Goal: Register for event/course

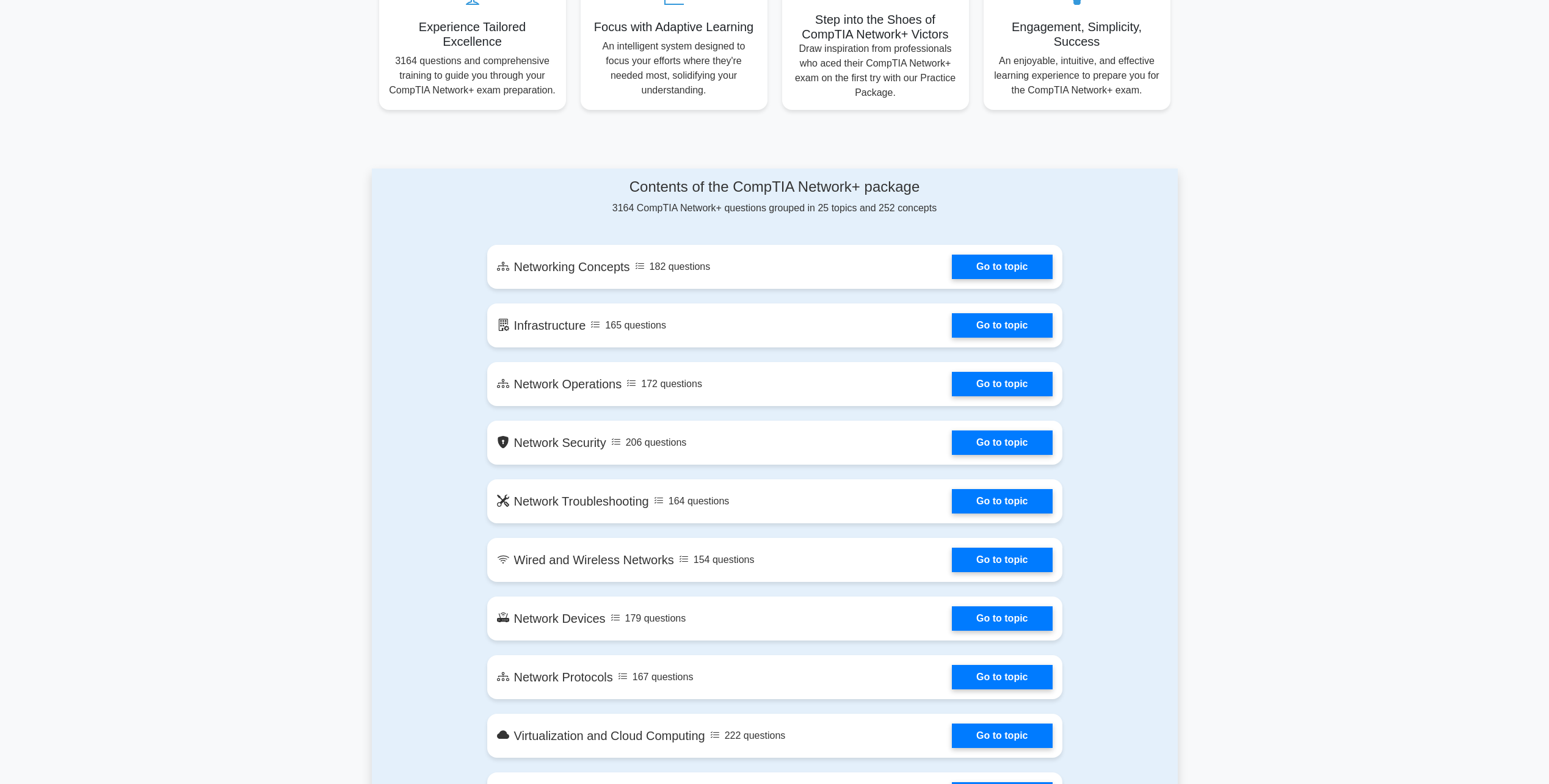
scroll to position [672, 0]
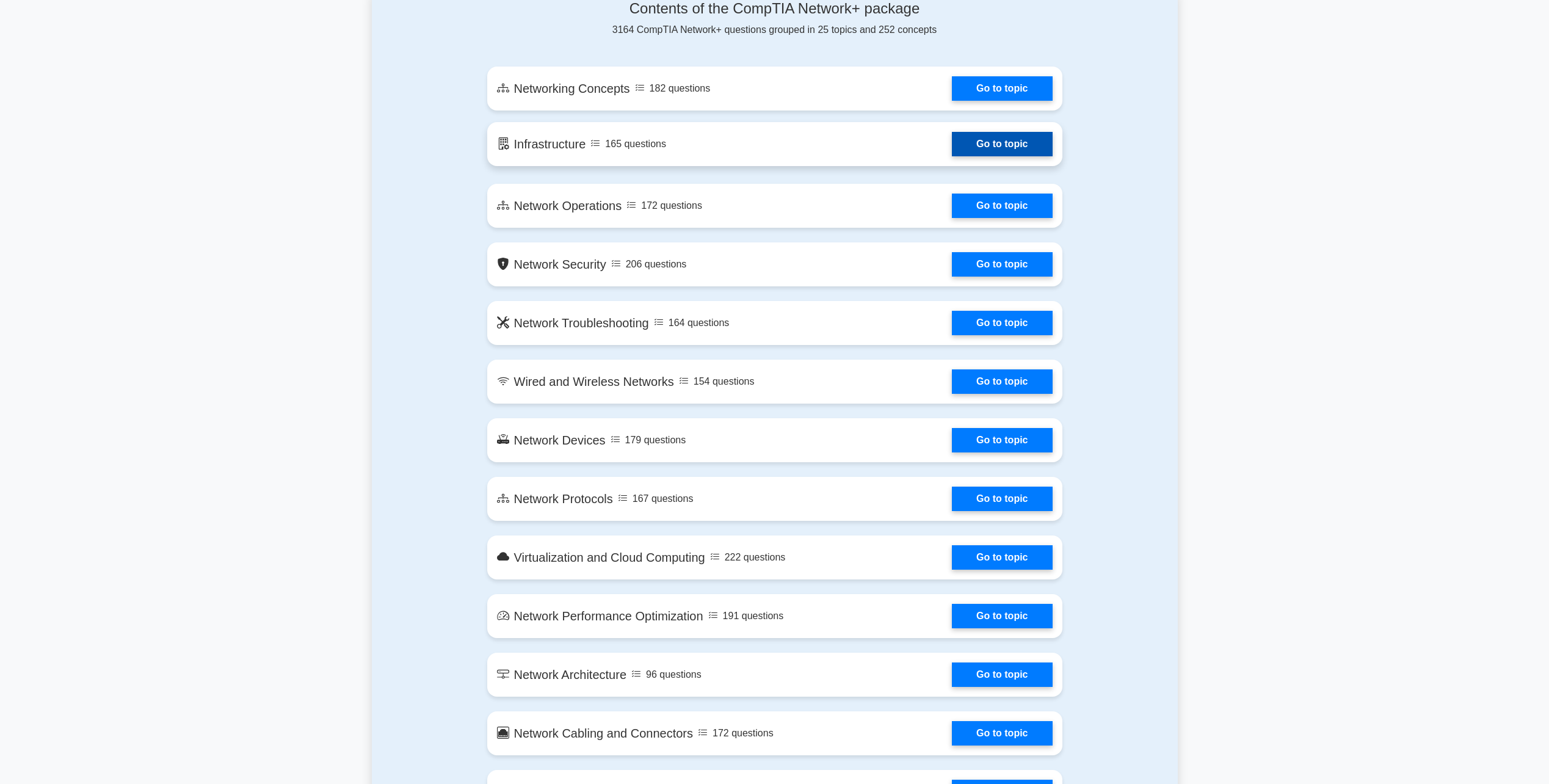
click at [952, 140] on link "Go to topic" at bounding box center [1001, 144] width 100 height 25
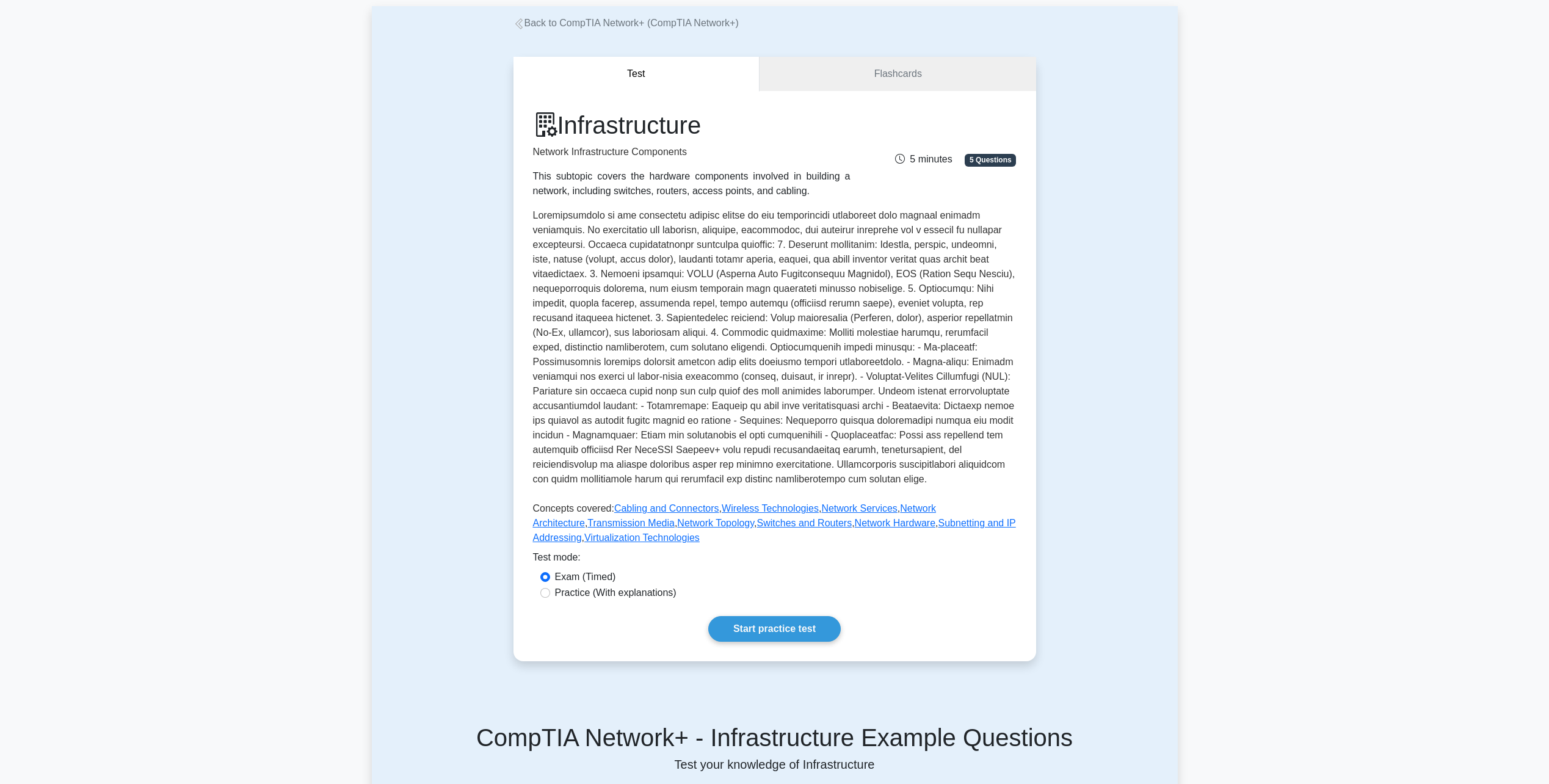
scroll to position [122, 0]
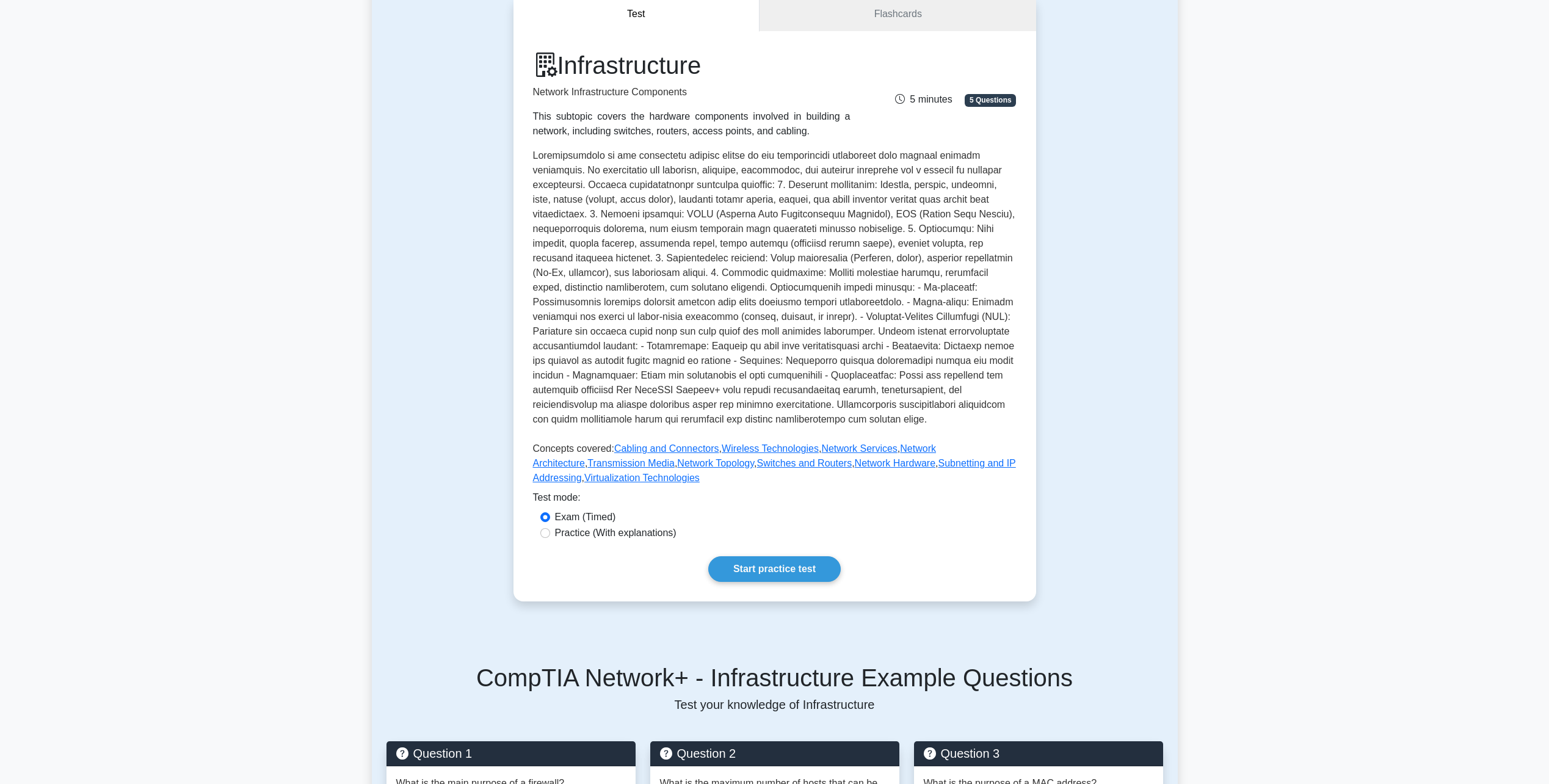
click at [610, 535] on label "Practice (With explanations)" at bounding box center [616, 533] width 122 height 15
click at [550, 535] on input "Practice (With explanations)" at bounding box center [545, 533] width 10 height 10
radio input "true"
click at [775, 563] on link "Start practice test" at bounding box center [775, 569] width 133 height 26
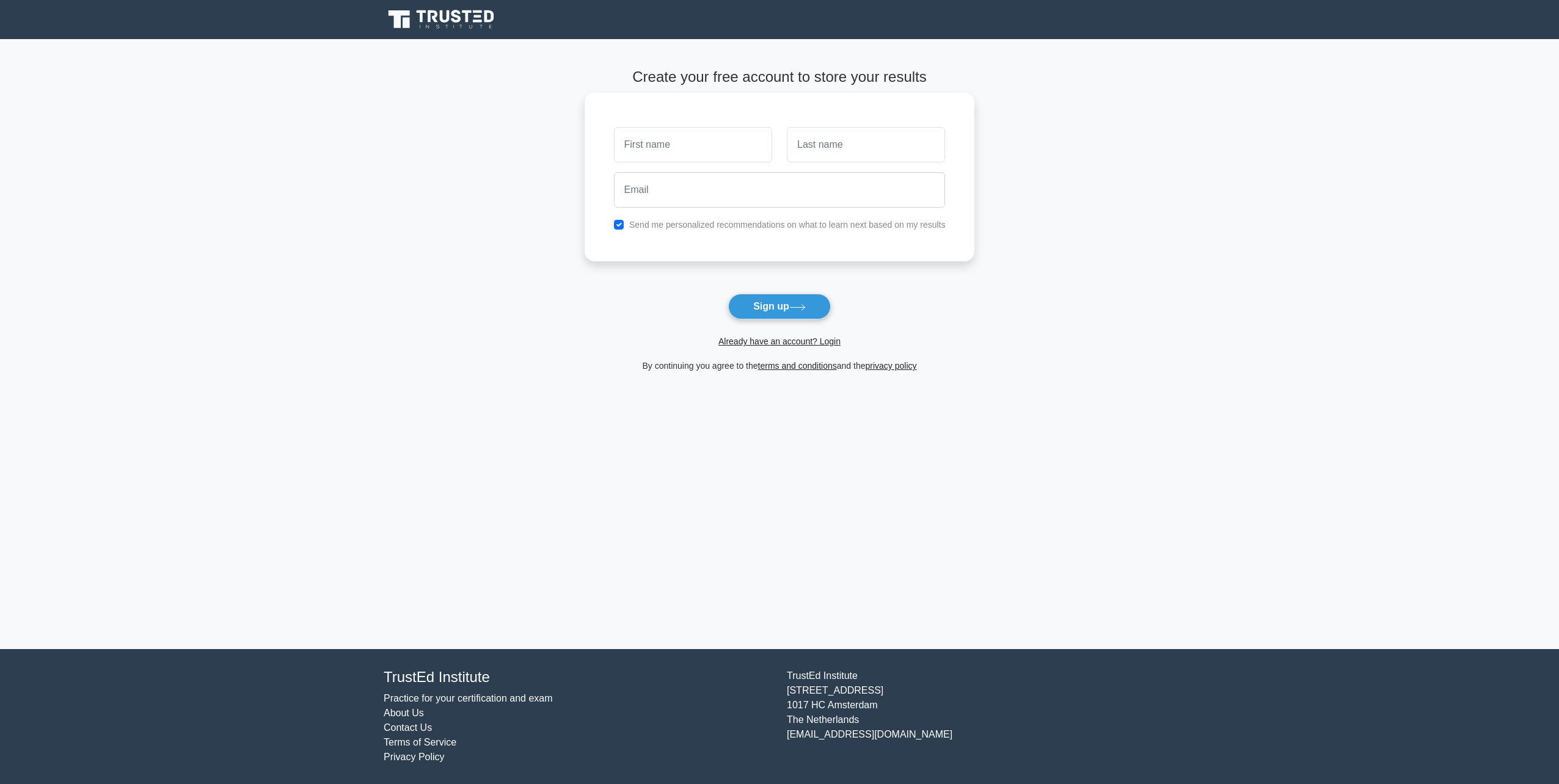
click at [663, 230] on label "Send me personalized recommendations on what to learn next based on my results" at bounding box center [787, 225] width 316 height 10
click at [692, 228] on label "Send me personalized recommendations on what to learn next based on my results" at bounding box center [787, 225] width 316 height 10
click at [619, 225] on input "checkbox" at bounding box center [619, 225] width 10 height 10
checkbox input "false"
click at [792, 304] on button "Sign up" at bounding box center [779, 306] width 103 height 26
